Goal: Complete application form: Complete application form

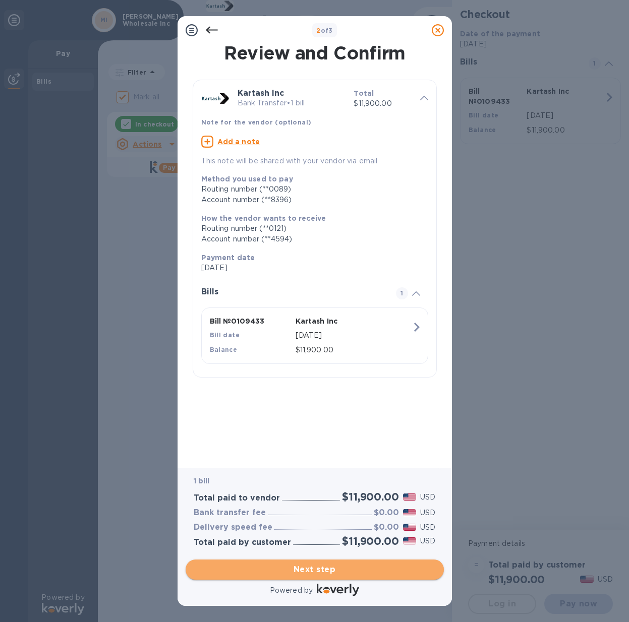
click at [330, 571] on span "Next step" at bounding box center [315, 570] width 242 height 12
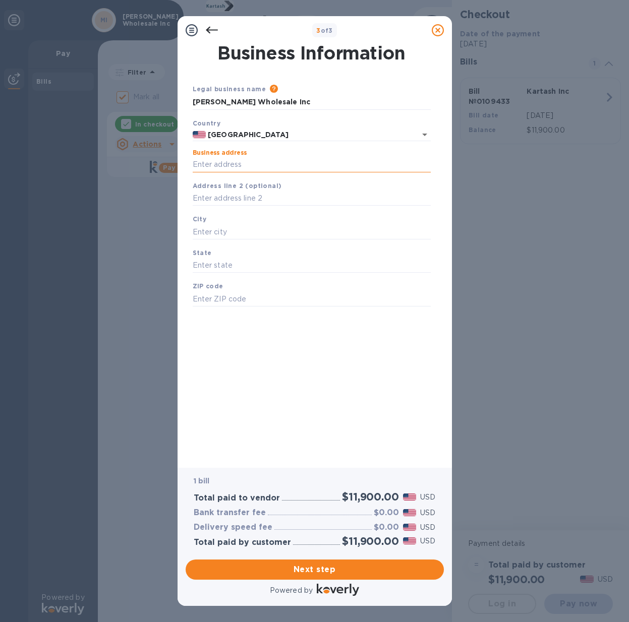
click at [217, 164] on input "Business address" at bounding box center [312, 164] width 238 height 15
type input "[STREET_ADDRESS]"
click at [220, 224] on input "text" at bounding box center [312, 231] width 238 height 15
type input "[GEOGRAPHIC_DATA]"
type input "NY"
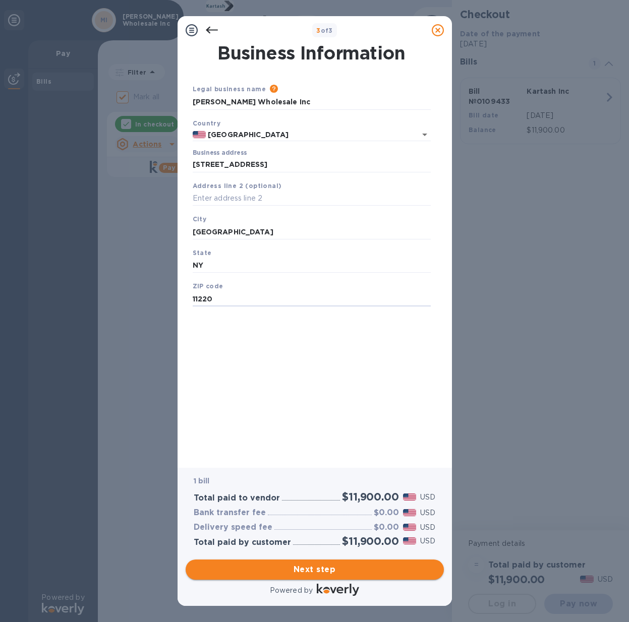
type input "11220"
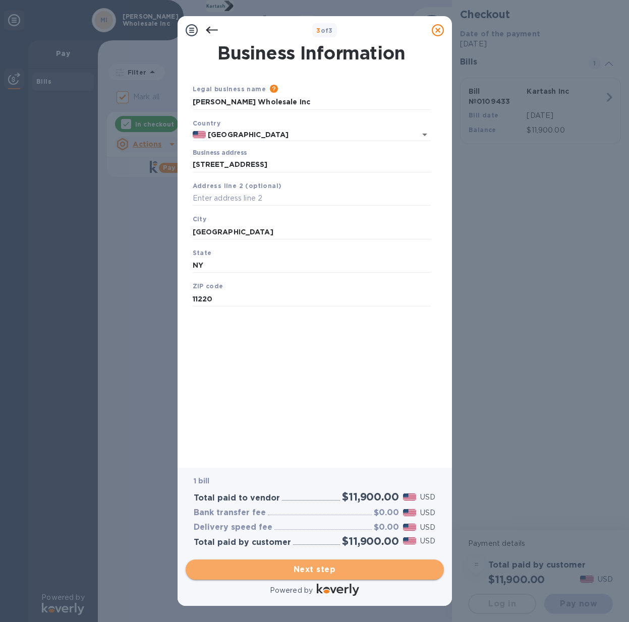
click at [324, 568] on span "Next step" at bounding box center [315, 570] width 242 height 12
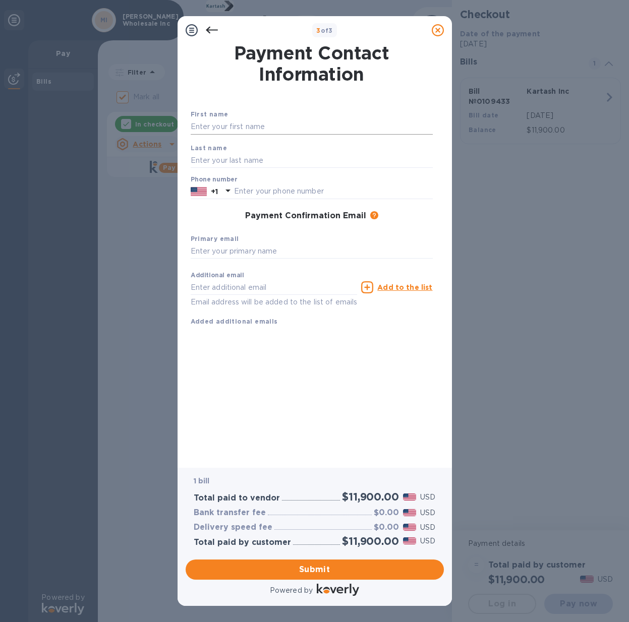
click at [217, 123] on input "text" at bounding box center [312, 127] width 242 height 15
type input "[PERSON_NAME]"
type input "Novikova"
type input "7184928492"
type input "[PERSON_NAME][EMAIL_ADDRESS][DOMAIN_NAME]"
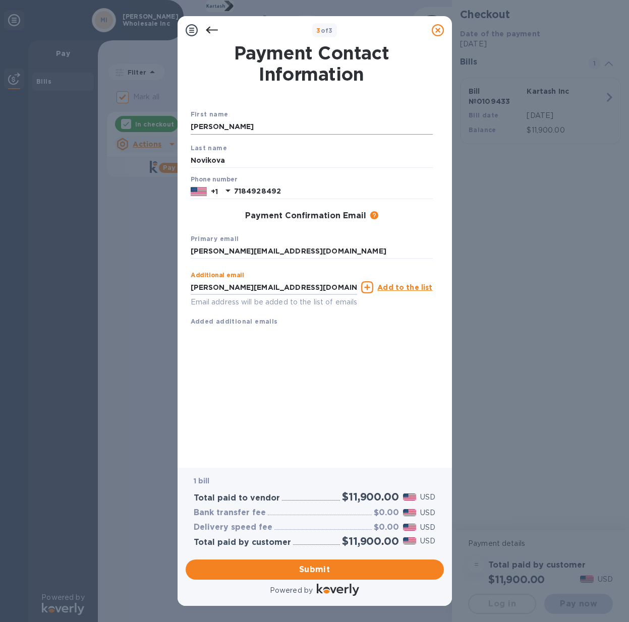
type input "[PERSON_NAME][EMAIL_ADDRESS][DOMAIN_NAME]"
click at [269, 287] on input "[PERSON_NAME][EMAIL_ADDRESS][DOMAIN_NAME]" at bounding box center [274, 287] width 167 height 15
type input "[PERSON_NAME][EMAIL_ADDRESS][DOMAIN_NAME]"
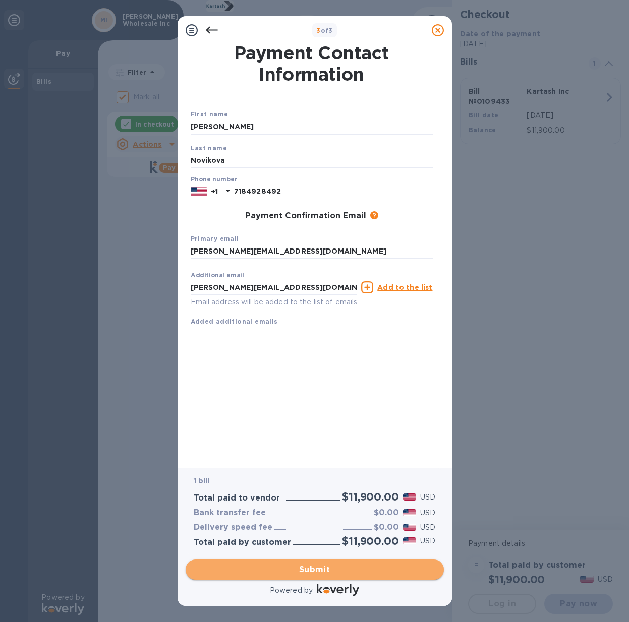
click at [323, 571] on span "Submit" at bounding box center [315, 570] width 242 height 12
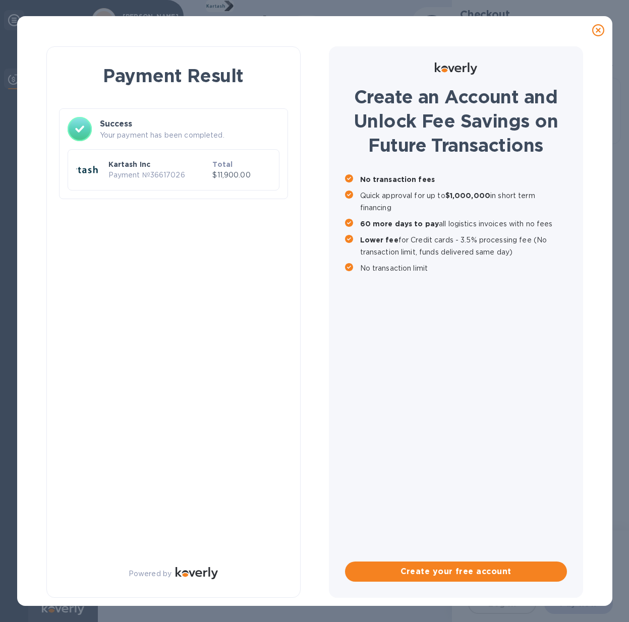
checkbox input "false"
